Goal: Information Seeking & Learning: Learn about a topic

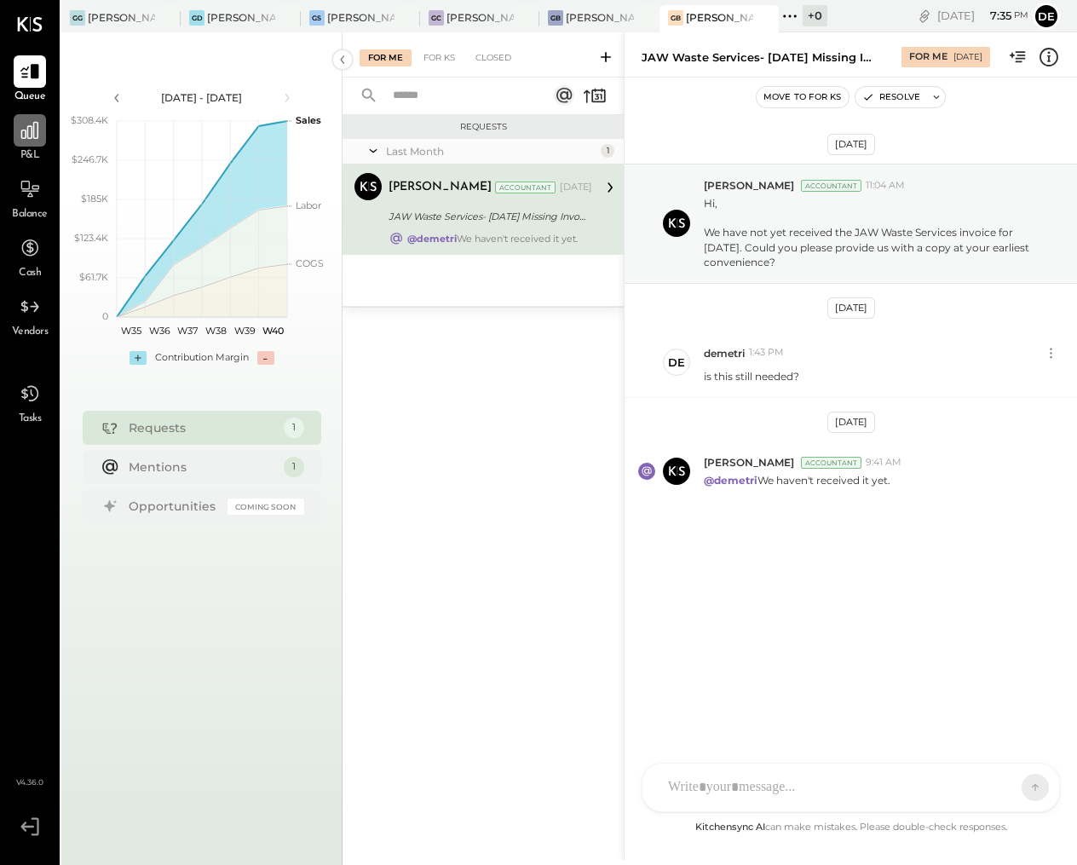
click at [26, 130] on icon at bounding box center [29, 130] width 17 height 17
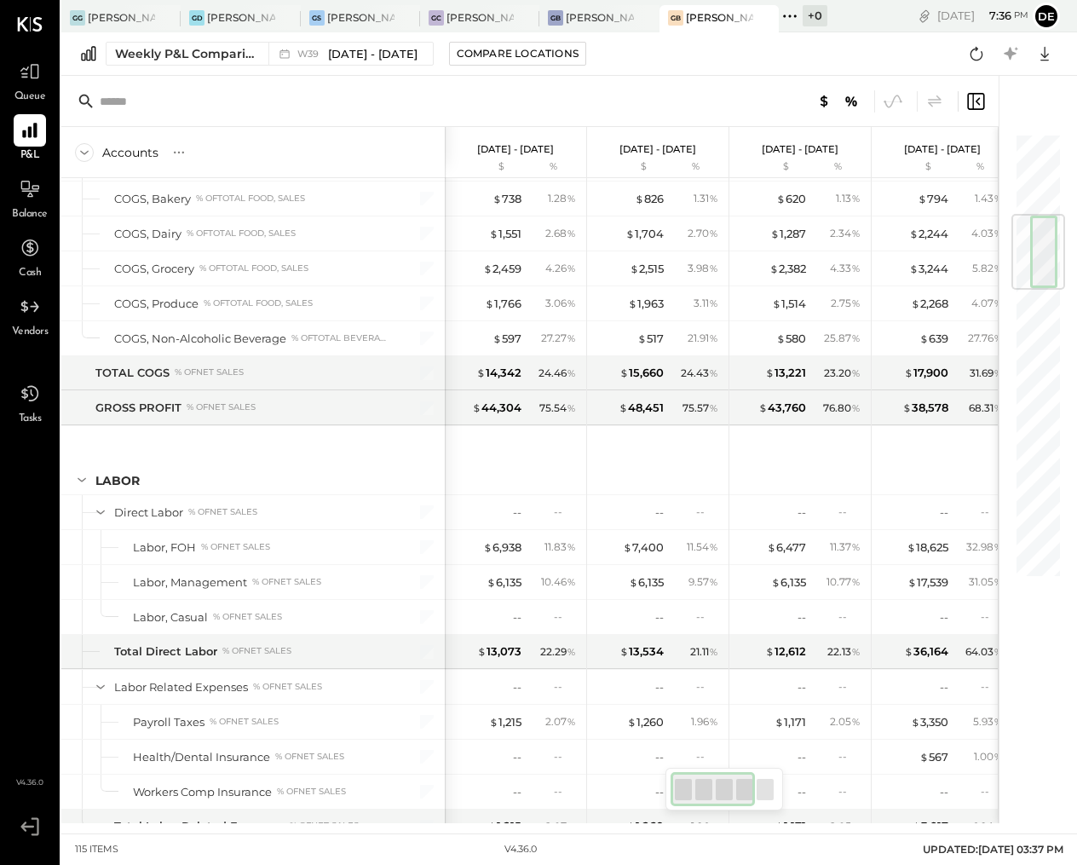
scroll to position [691, 0]
click at [32, 133] on icon at bounding box center [30, 130] width 22 height 22
click at [167, 48] on div "Weekly P&L Comparison" at bounding box center [186, 53] width 143 height 17
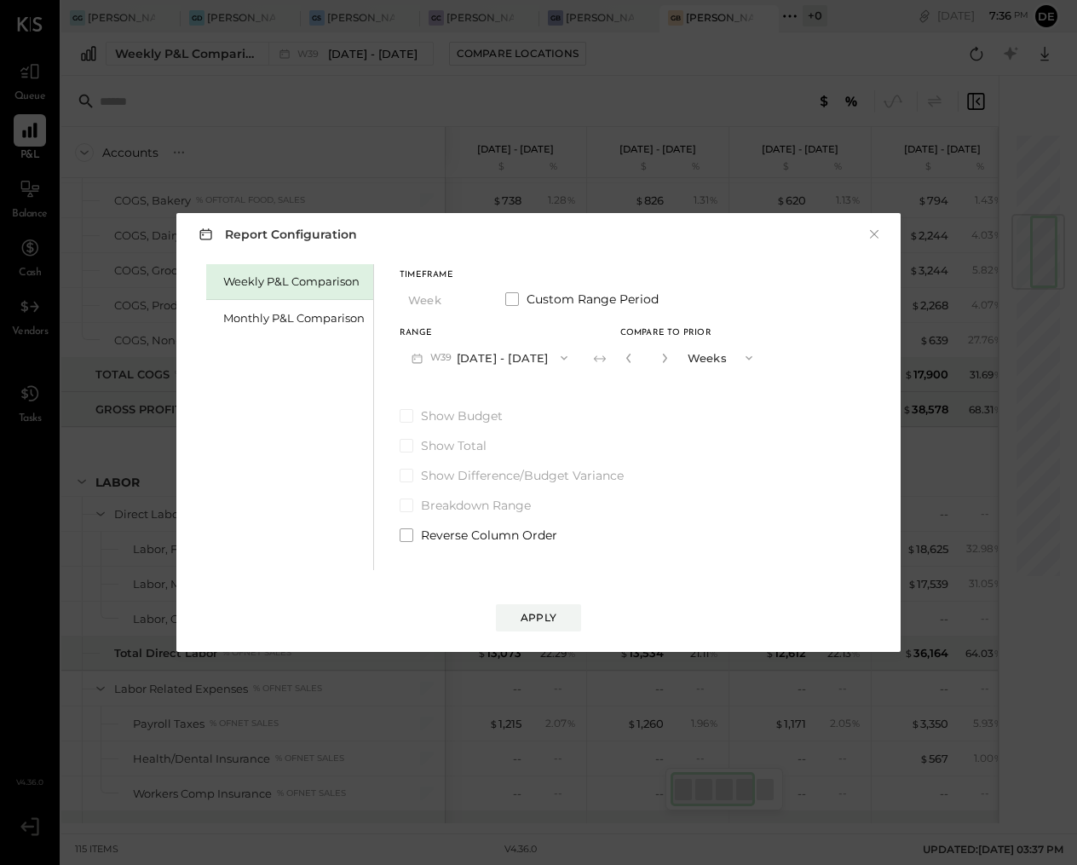
click at [524, 350] on button "W39 [DATE] - [DATE]" at bounding box center [490, 358] width 180 height 32
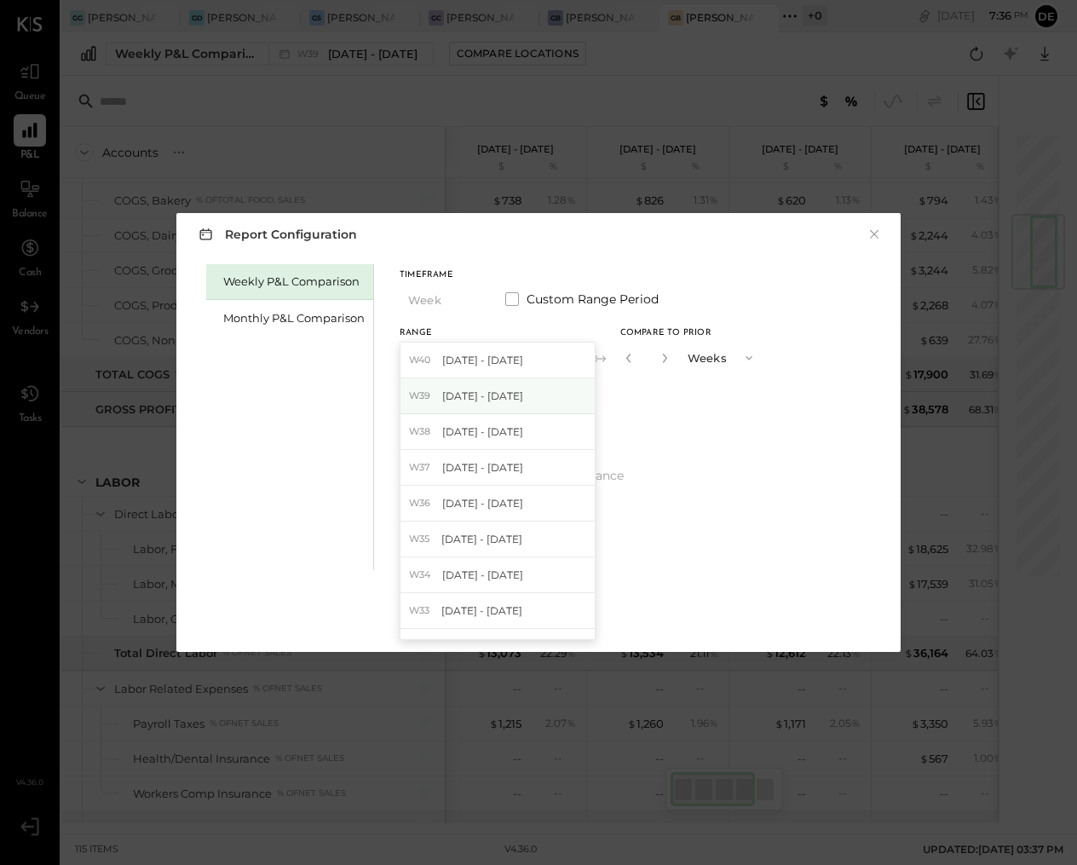
click at [499, 393] on span "[DATE] - [DATE]" at bounding box center [482, 396] width 81 height 14
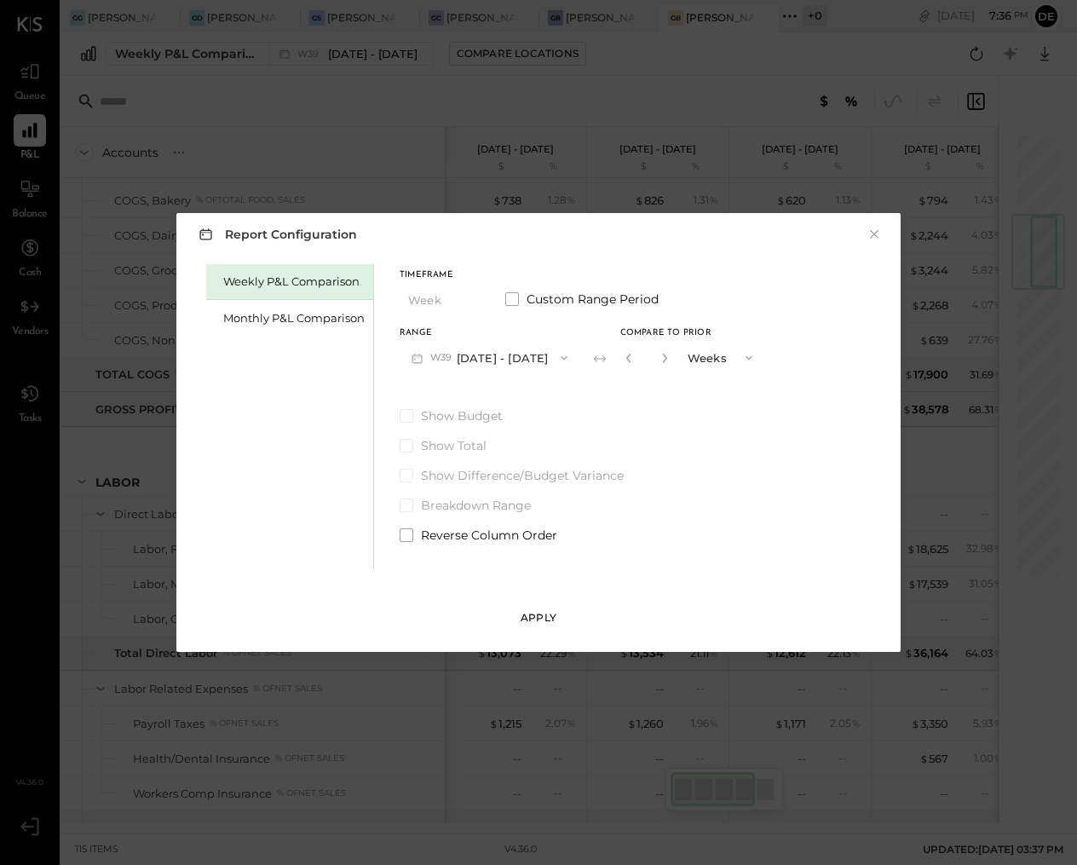
click at [555, 619] on div "Apply" at bounding box center [539, 617] width 36 height 14
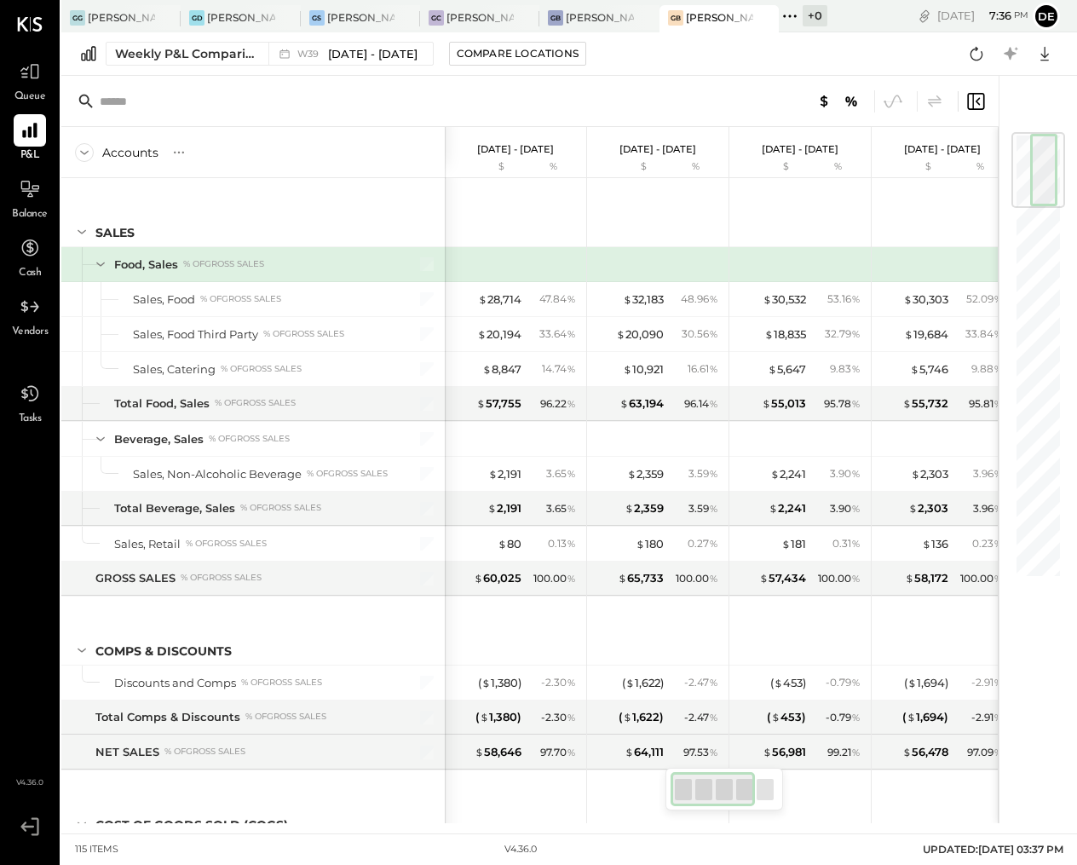
click at [355, 70] on div "Weekly P&L Comparison W39 [DATE] - [DATE] Compare Locations Google Sheets Excel" at bounding box center [569, 53] width 1016 height 43
click at [26, 133] on icon at bounding box center [30, 130] width 22 height 22
click at [350, 55] on span "[DATE] - [DATE]" at bounding box center [372, 54] width 89 height 16
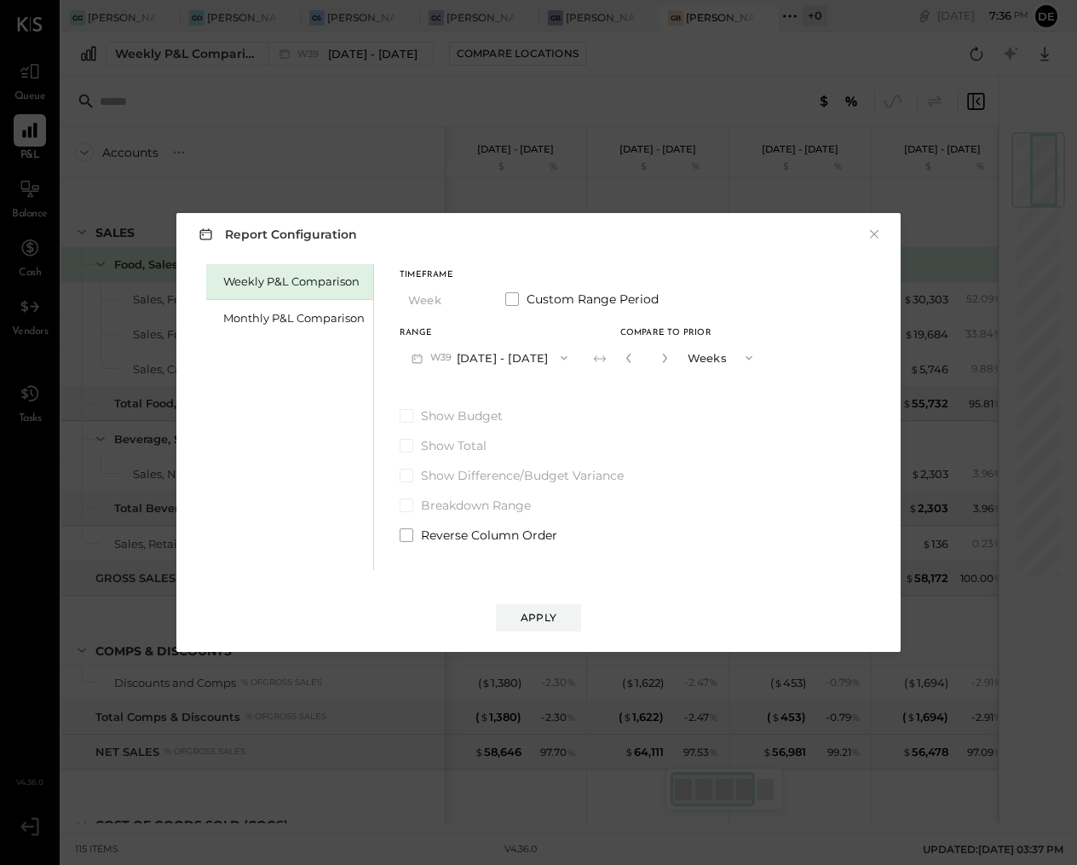
click at [492, 366] on button "W39 [DATE] - [DATE]" at bounding box center [490, 358] width 180 height 32
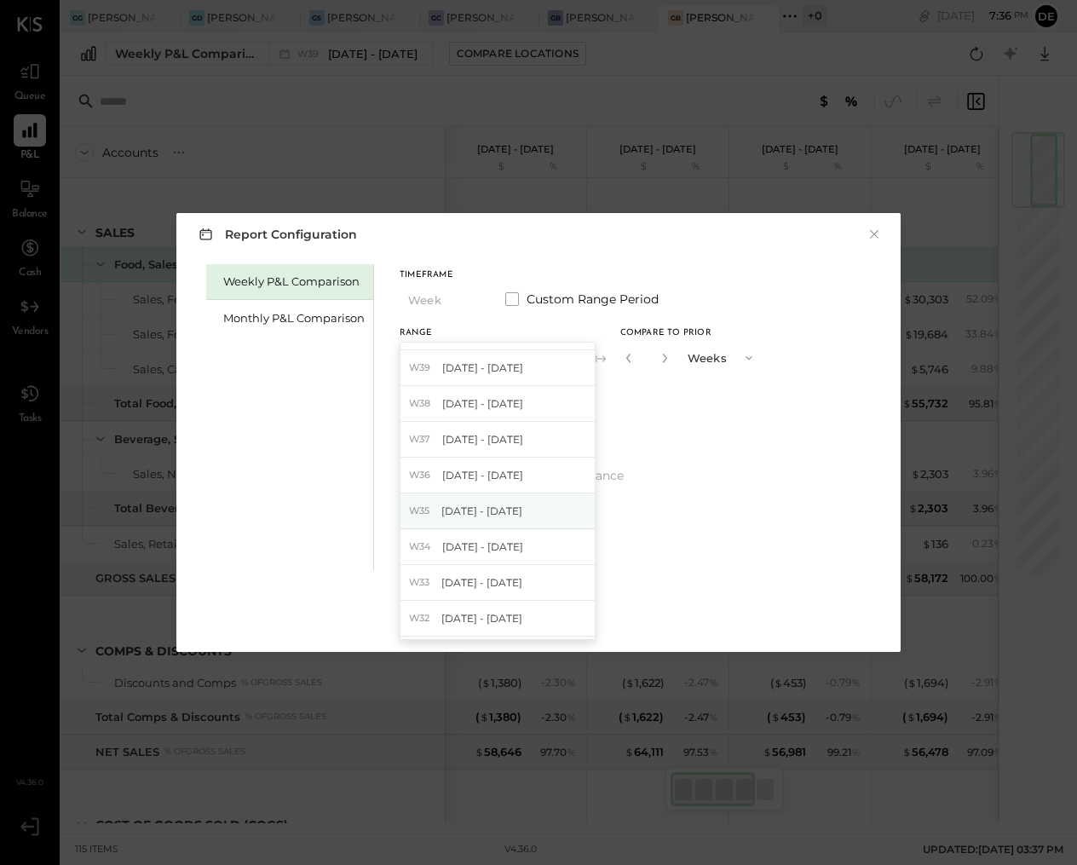
scroll to position [29, 0]
click at [504, 511] on span "[DATE] - [DATE]" at bounding box center [481, 510] width 81 height 14
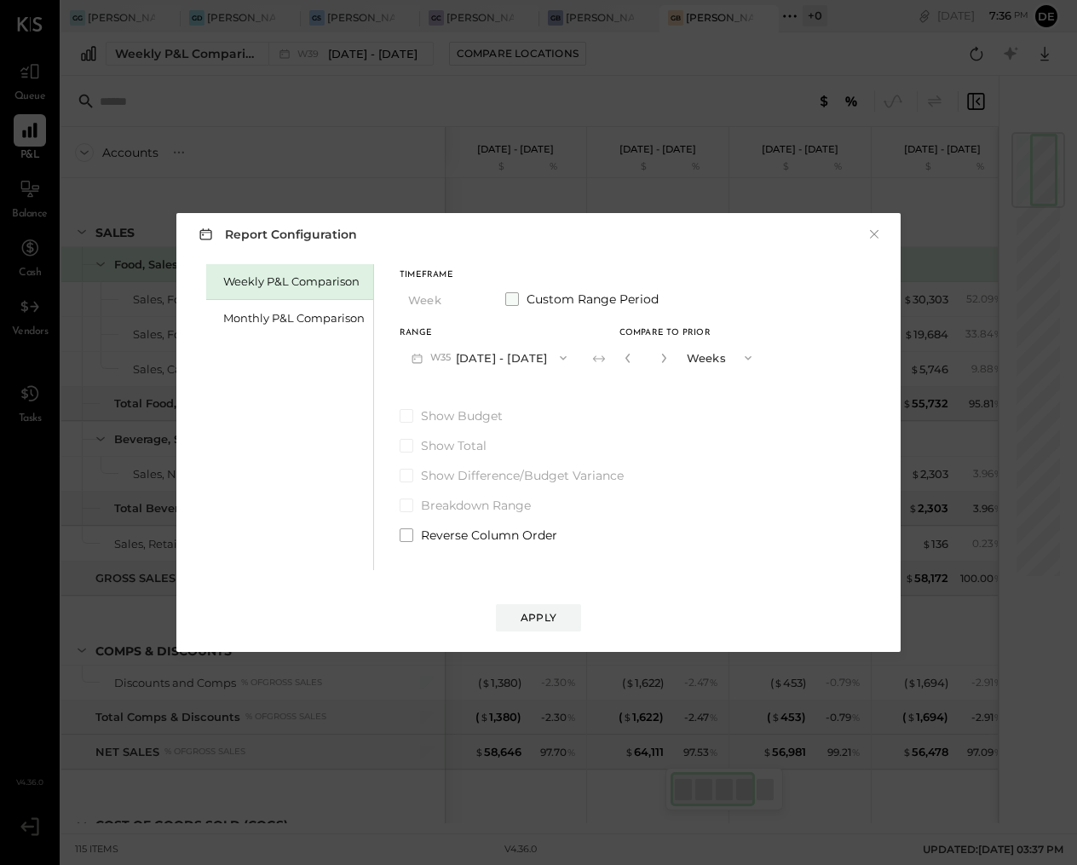
click at [516, 298] on span at bounding box center [512, 299] width 14 height 14
click at [535, 605] on button "Apply" at bounding box center [538, 617] width 85 height 27
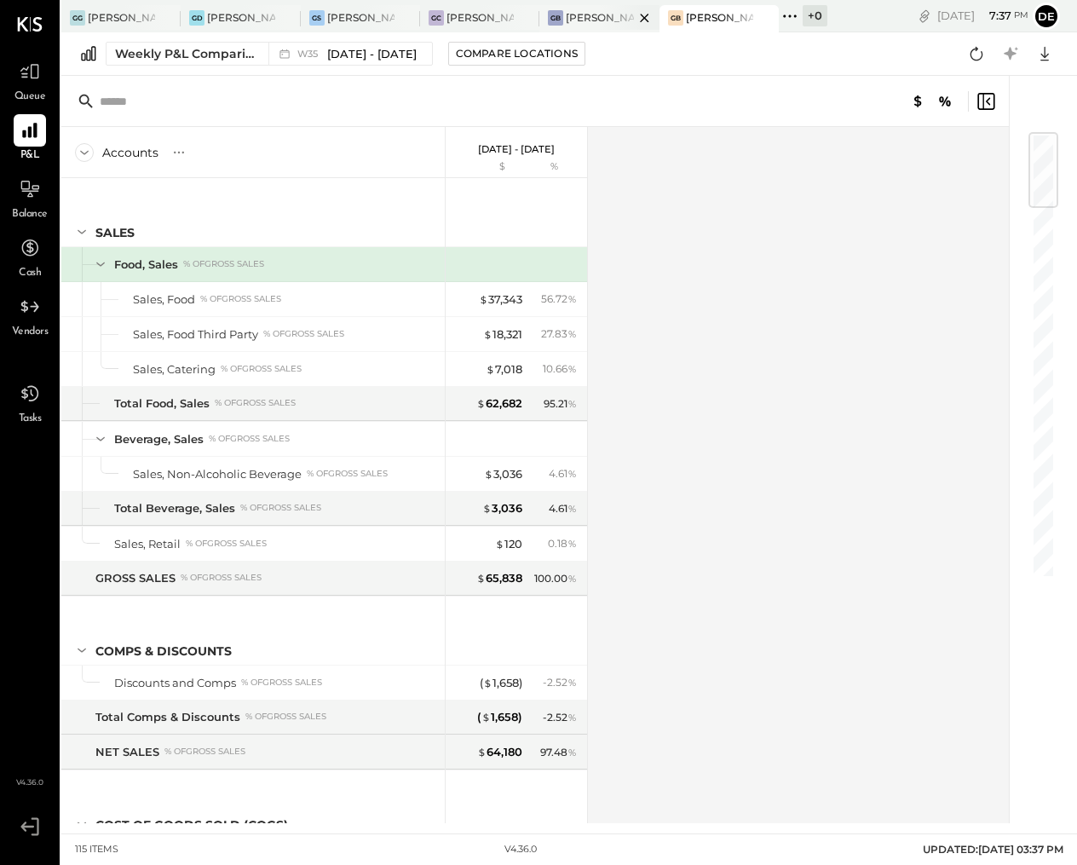
click at [612, 22] on div at bounding box center [630, 17] width 60 height 25
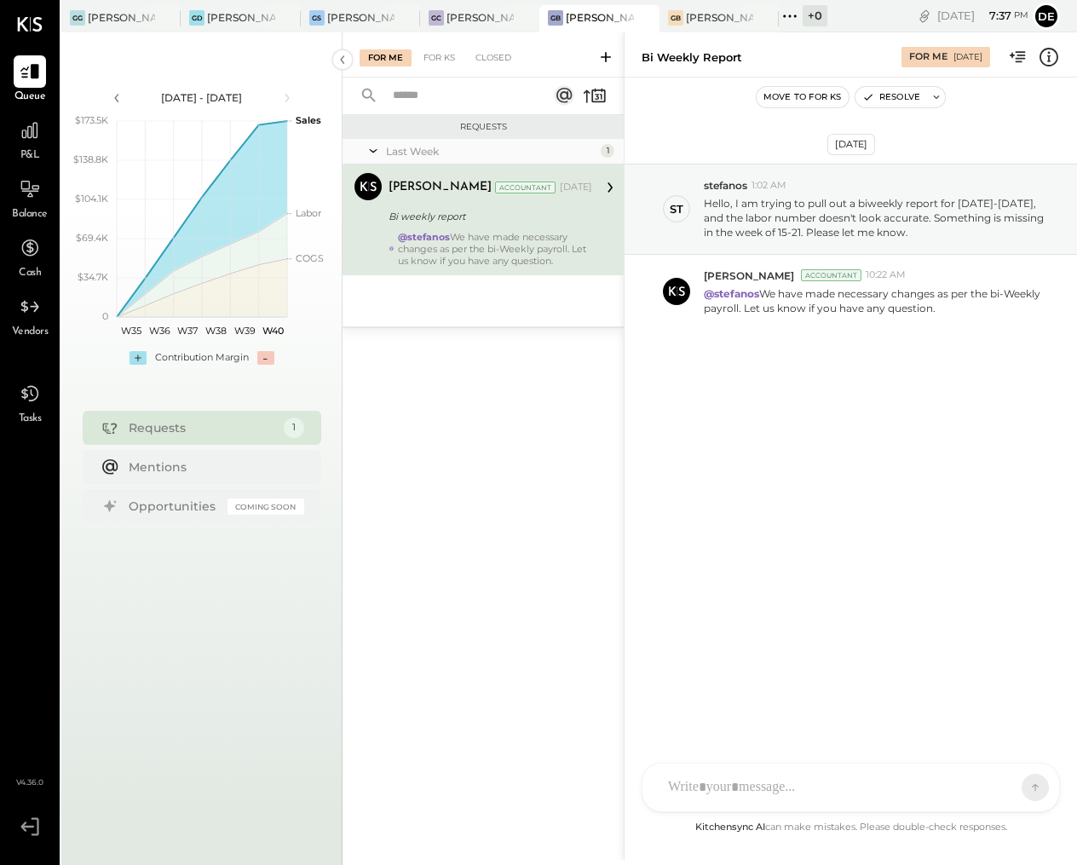
drag, startPoint x: 521, startPoint y: 7, endPoint x: 497, endPoint y: 12, distance: 24.4
click at [519, 8] on icon at bounding box center [524, 18] width 21 height 20
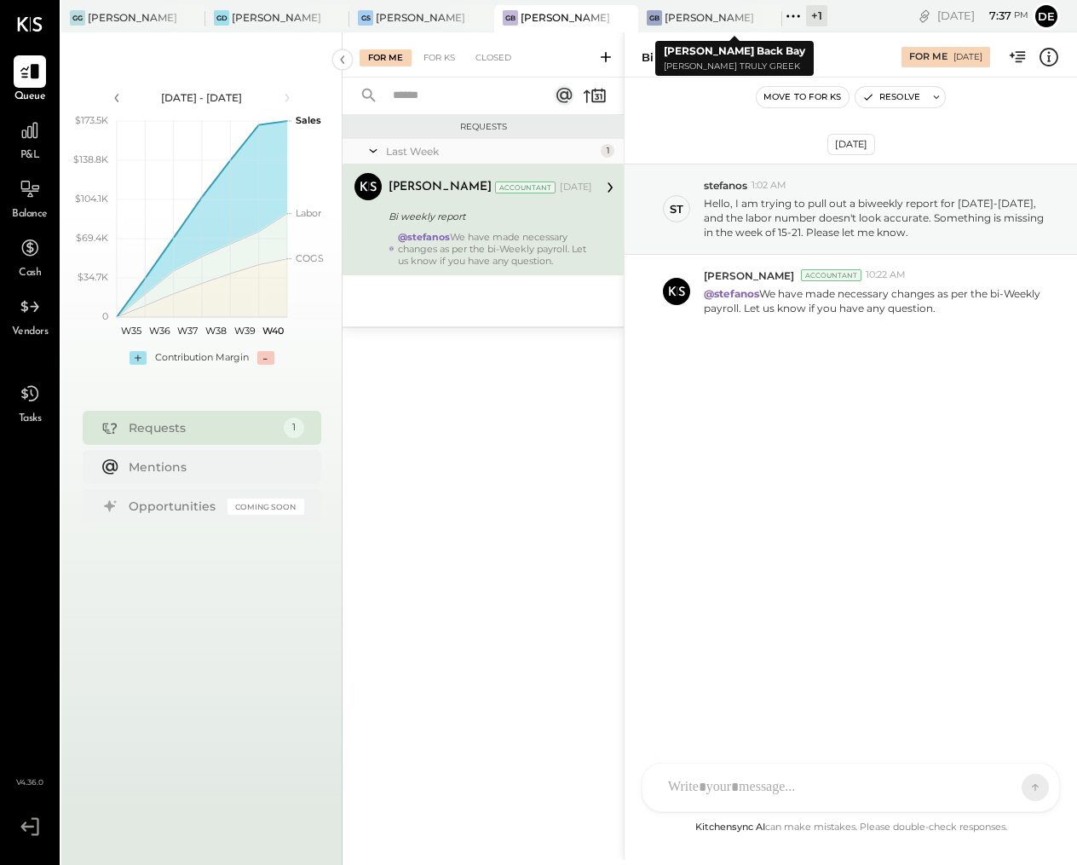
click at [821, 11] on div "+ 1" at bounding box center [816, 15] width 21 height 21
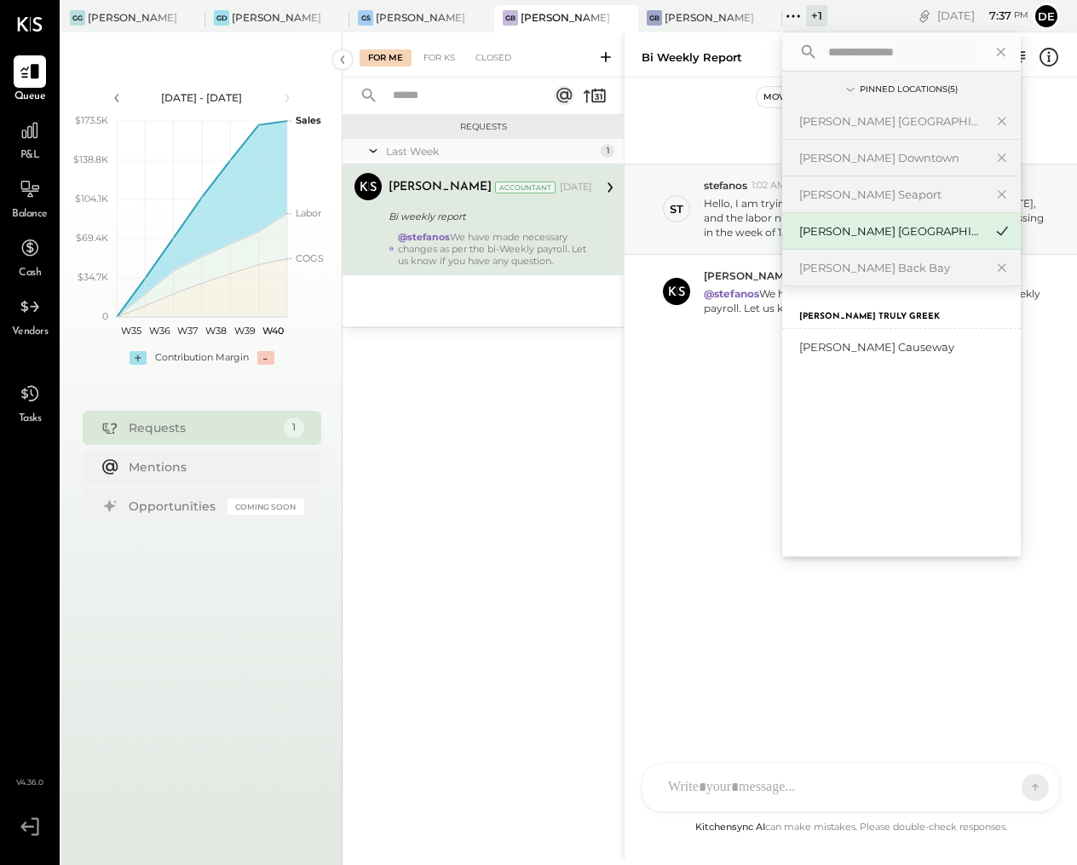
click at [803, 11] on icon at bounding box center [793, 16] width 22 height 22
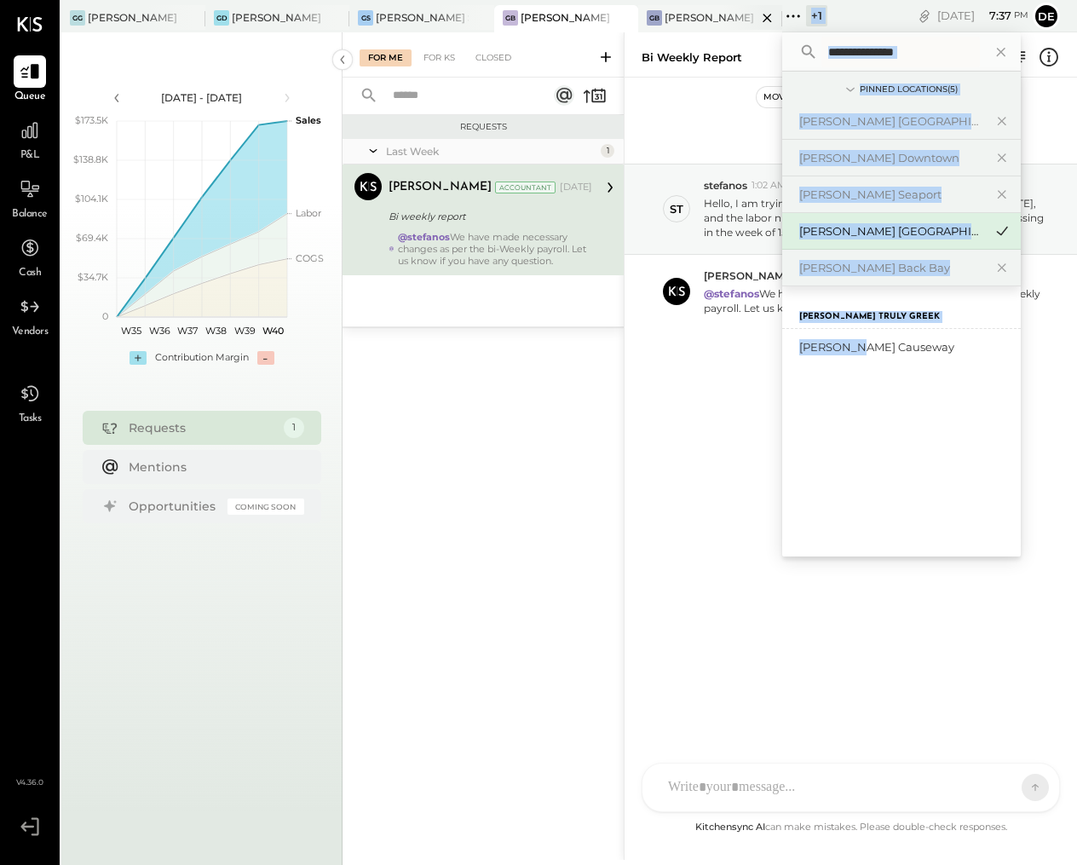
drag, startPoint x: 860, startPoint y: 351, endPoint x: 764, endPoint y: 16, distance: 348.5
click at [764, 16] on div "[PERSON_NAME] [GEOGRAPHIC_DATA] [PERSON_NAME] Downtown [PERSON_NAME] Seaport [G…" at bounding box center [444, 16] width 766 height 32
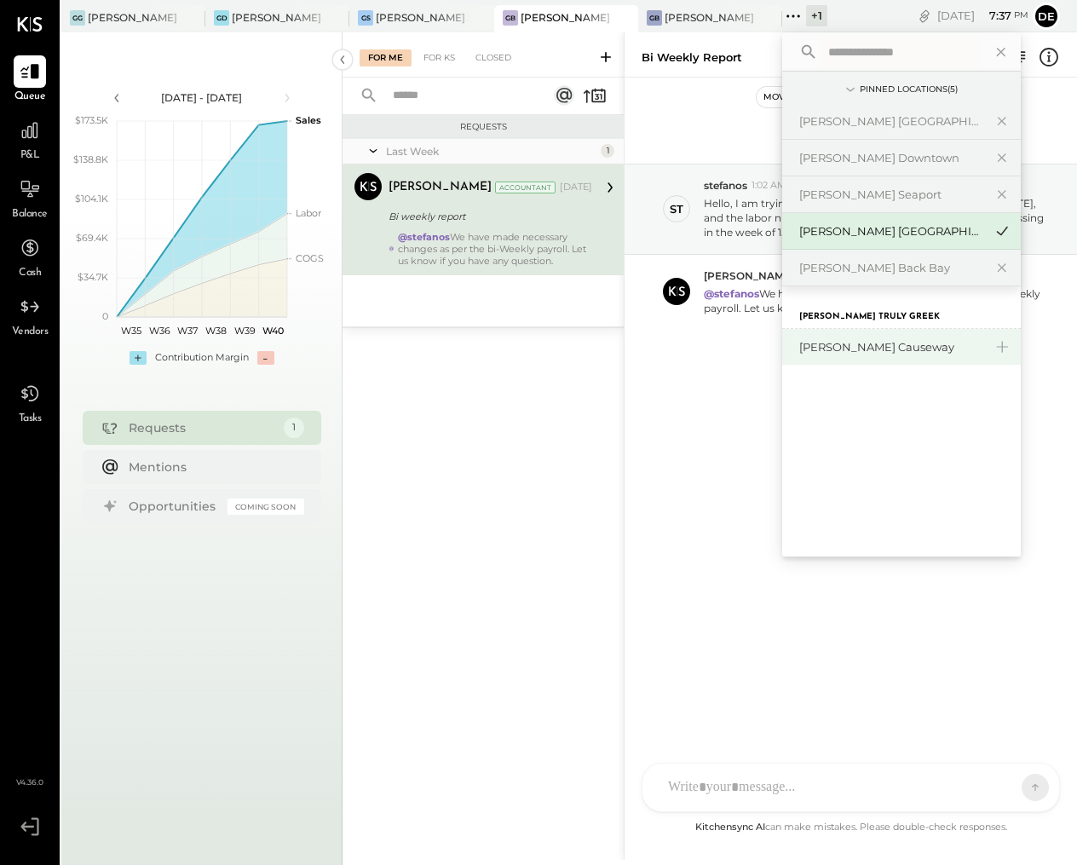
click at [880, 343] on div "[PERSON_NAME] Causeway" at bounding box center [891, 347] width 184 height 16
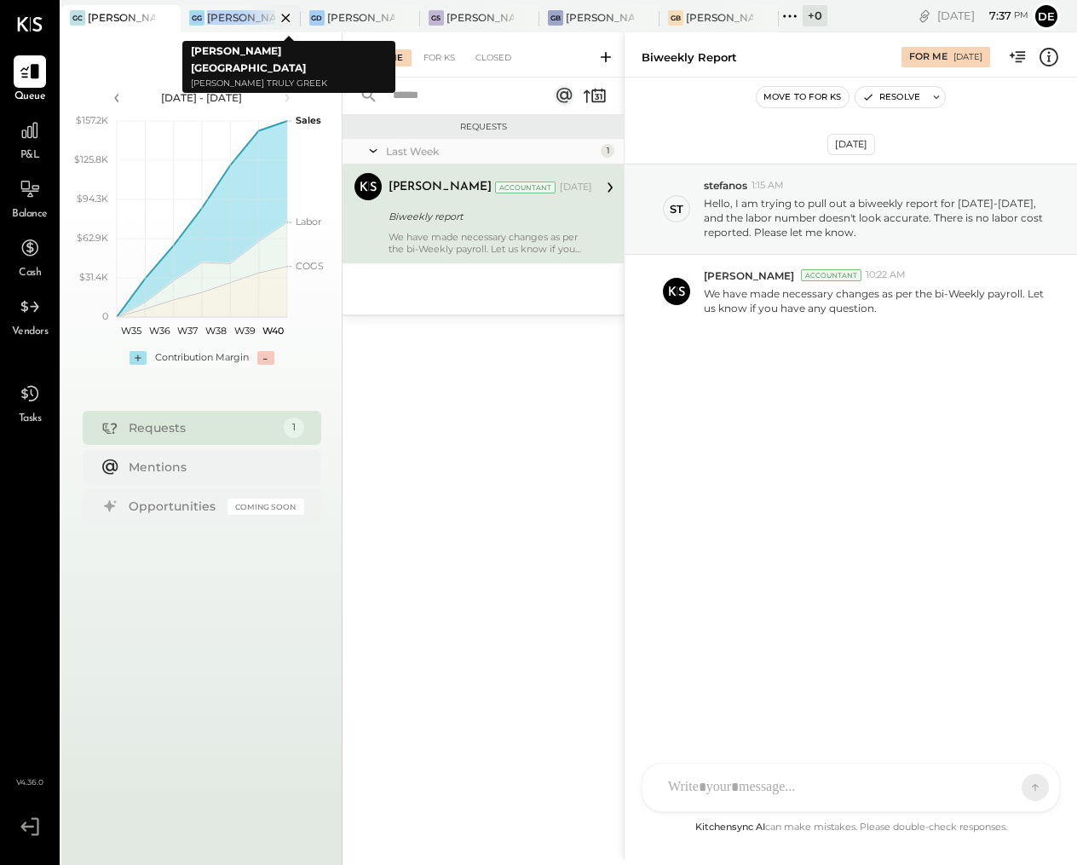
drag, startPoint x: 249, startPoint y: 26, endPoint x: 184, endPoint y: 20, distance: 65.0
click at [177, 20] on div "[PERSON_NAME] Causeway [PERSON_NAME] [GEOGRAPHIC_DATA] [PERSON_NAME] Downtown […" at bounding box center [444, 16] width 766 height 32
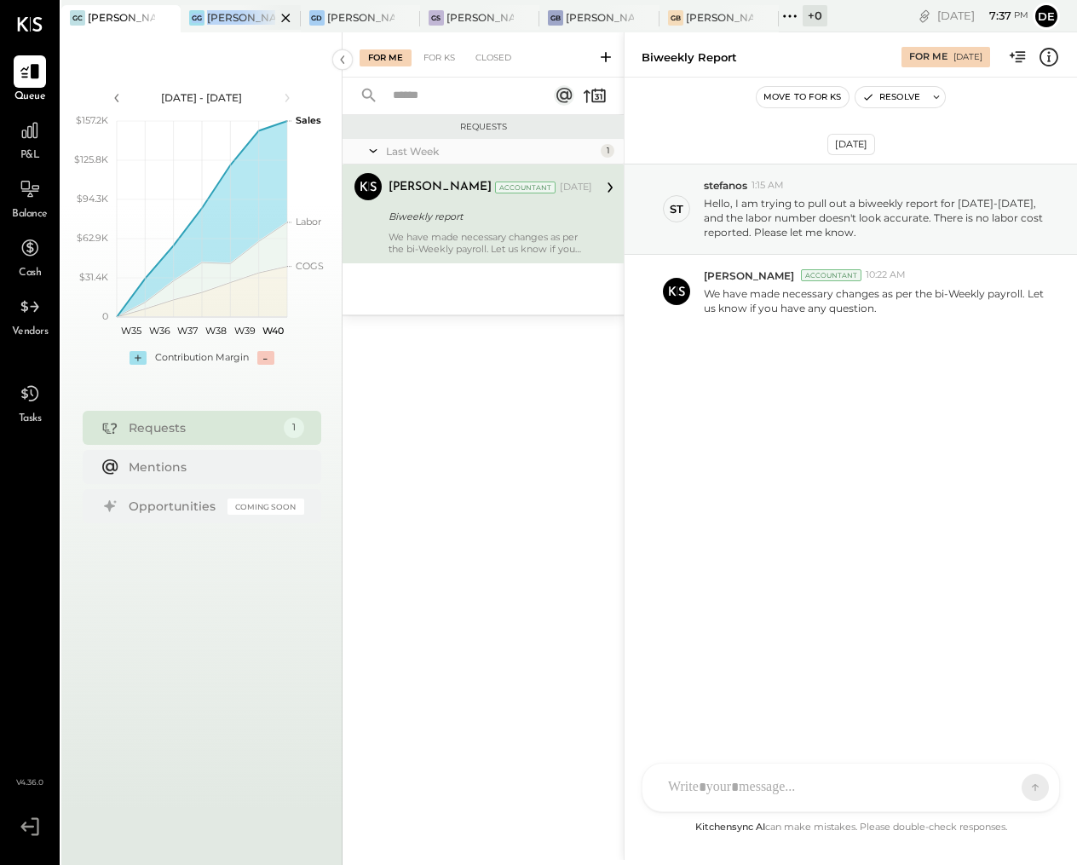
click at [222, 20] on div "[PERSON_NAME] [GEOGRAPHIC_DATA]" at bounding box center [240, 17] width 67 height 14
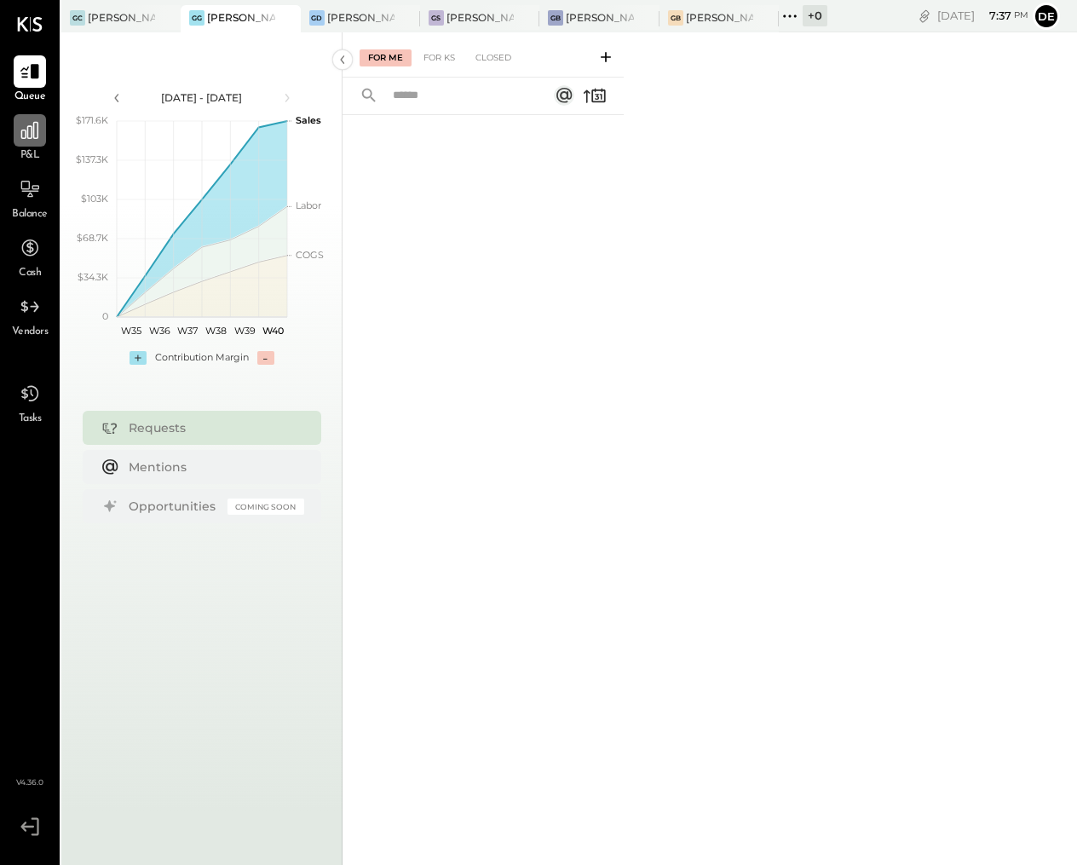
click at [33, 133] on icon at bounding box center [29, 130] width 17 height 17
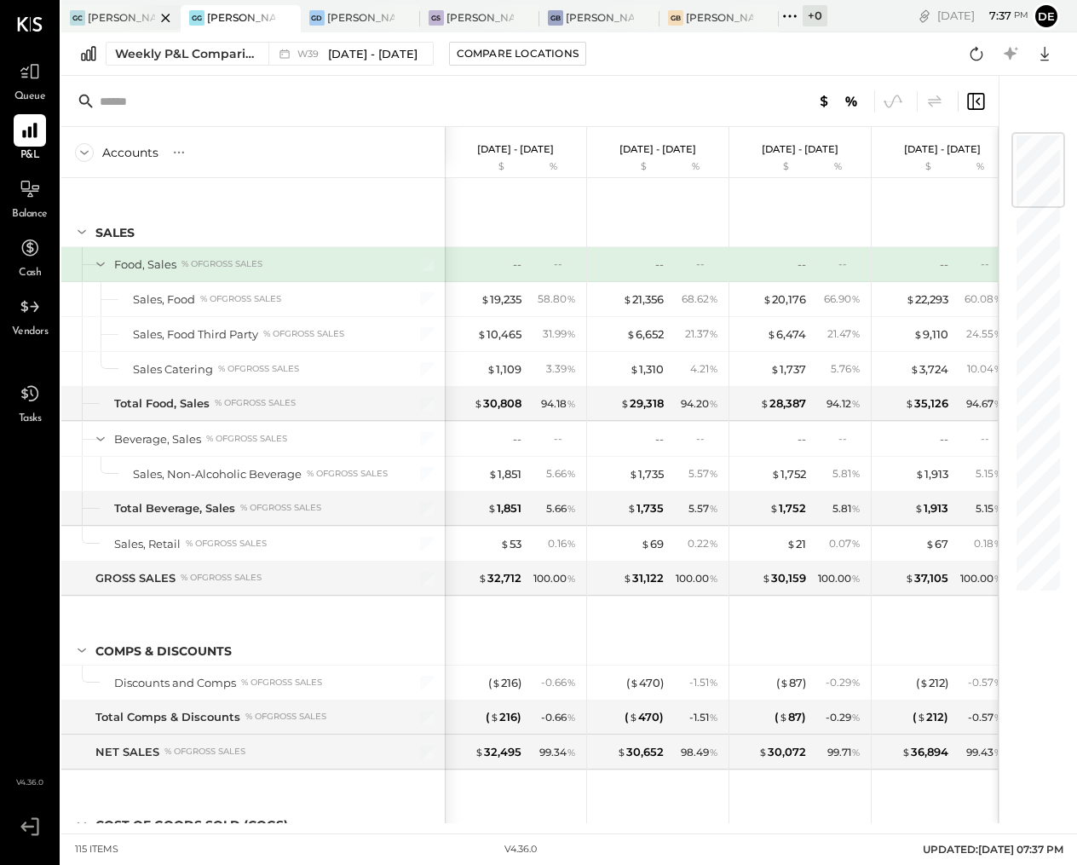
click at [132, 15] on div at bounding box center [151, 17] width 60 height 25
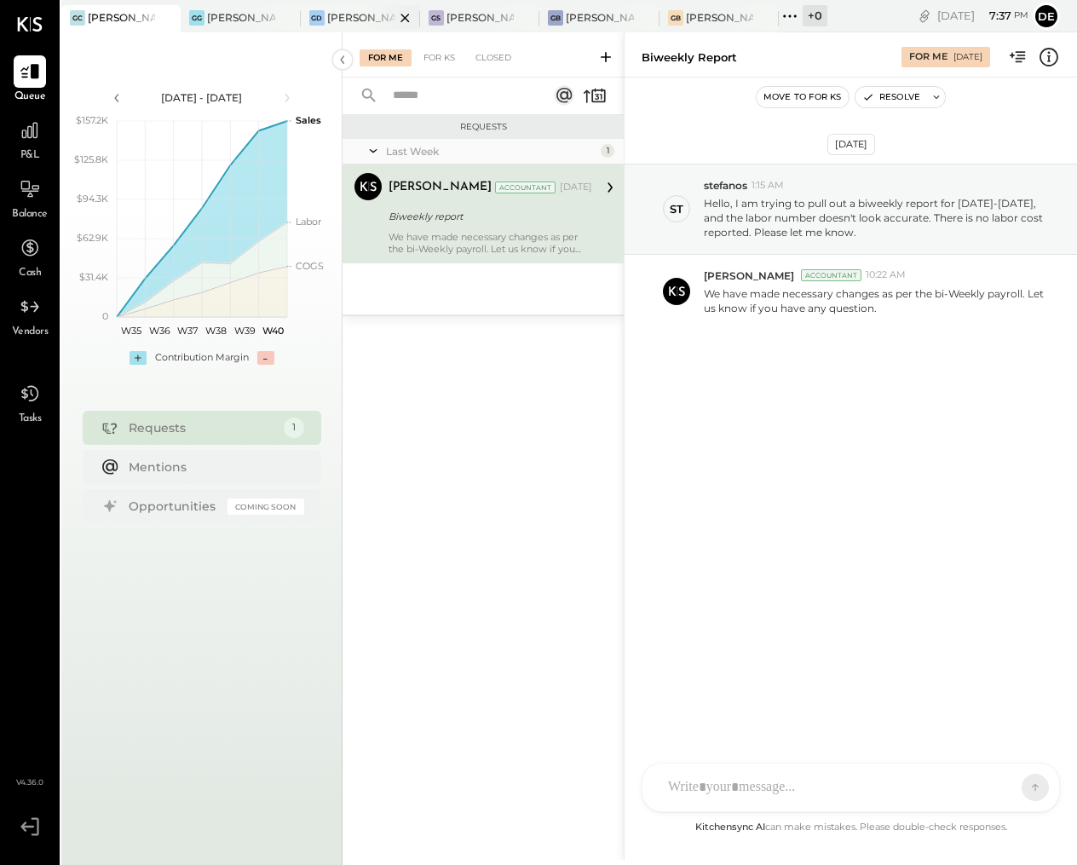
click at [369, 20] on div at bounding box center [391, 17] width 60 height 25
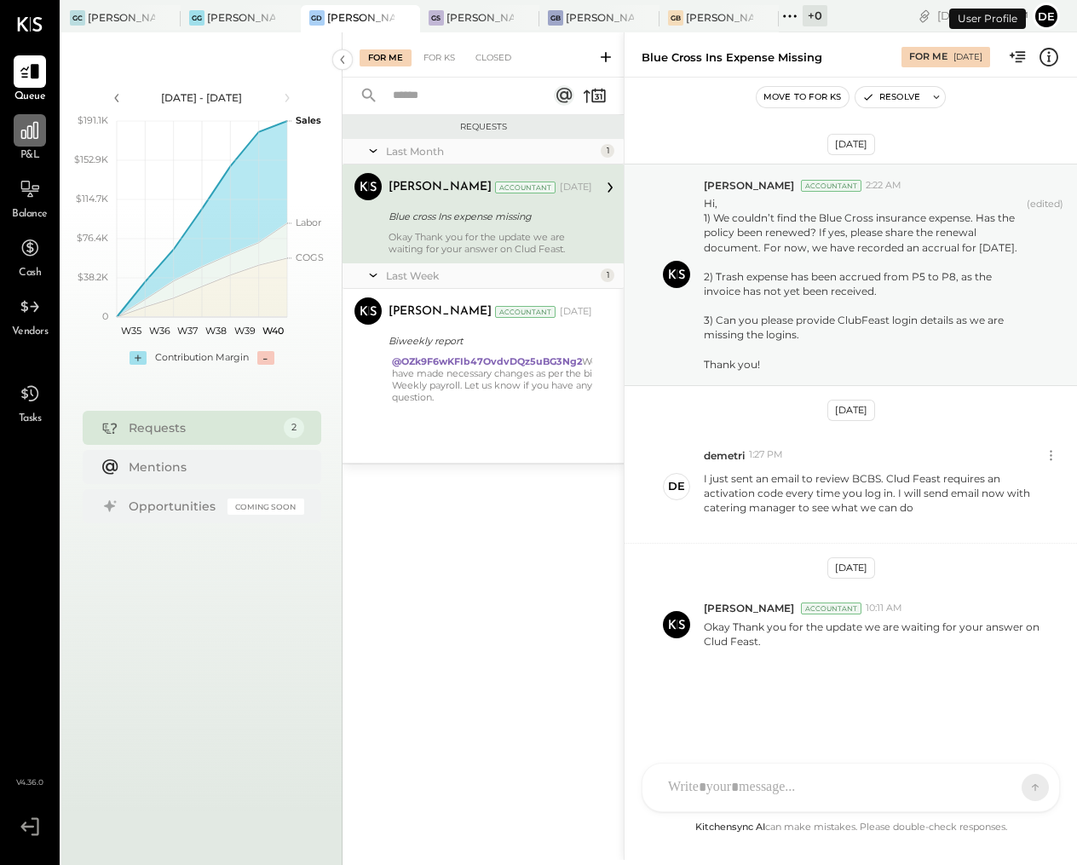
click at [37, 142] on div at bounding box center [30, 130] width 32 height 32
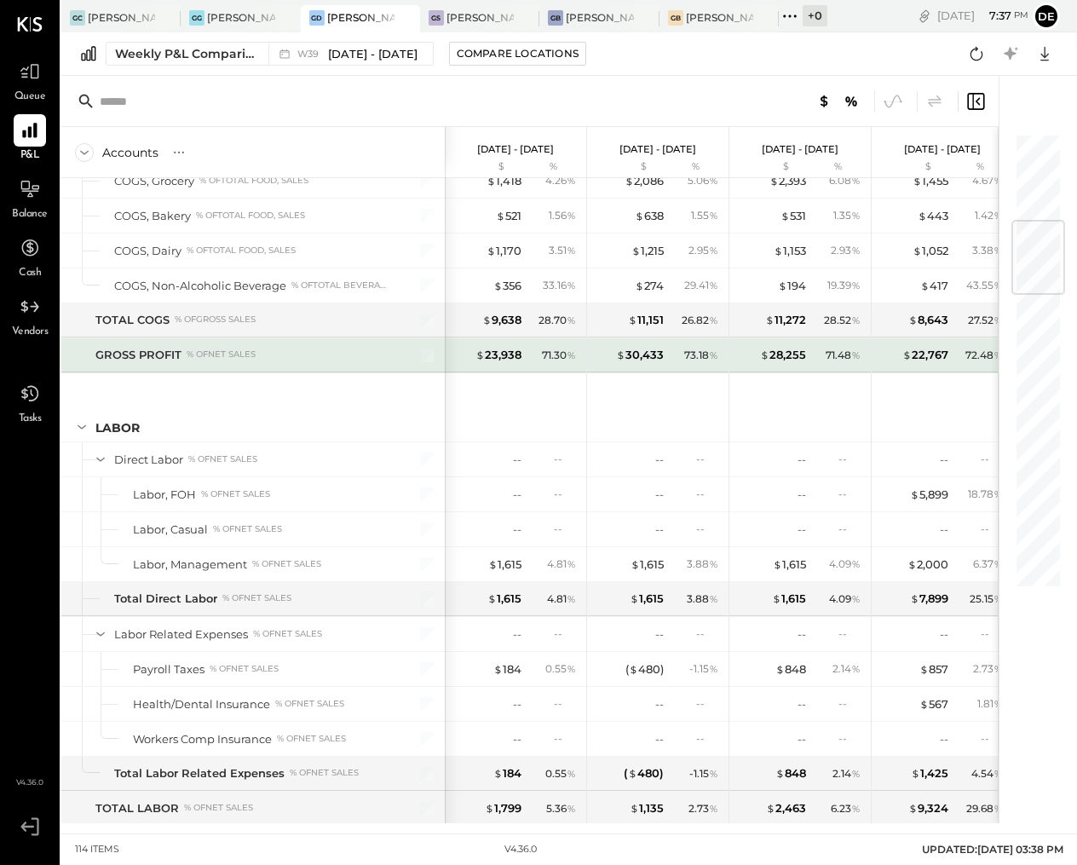
scroll to position [748, 0]
